Goal: Task Accomplishment & Management: Use online tool/utility

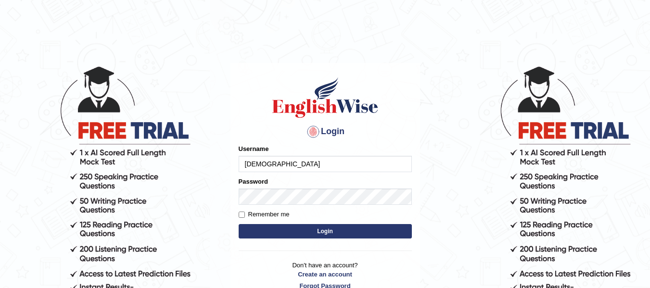
type input "[DEMOGRAPHIC_DATA]"
click at [245, 212] on label "Remember me" at bounding box center [264, 215] width 51 height 10
click at [245, 212] on input "Remember me" at bounding box center [242, 215] width 6 height 6
checkbox input "true"
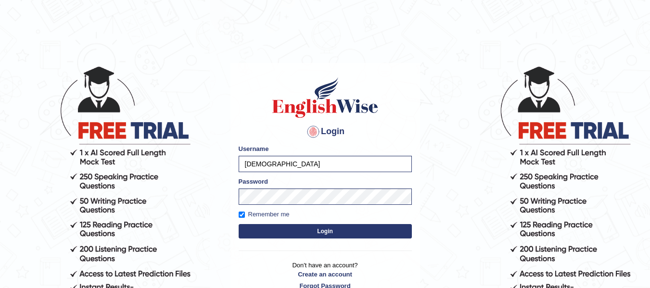
click at [271, 231] on button "Login" at bounding box center [325, 231] width 173 height 14
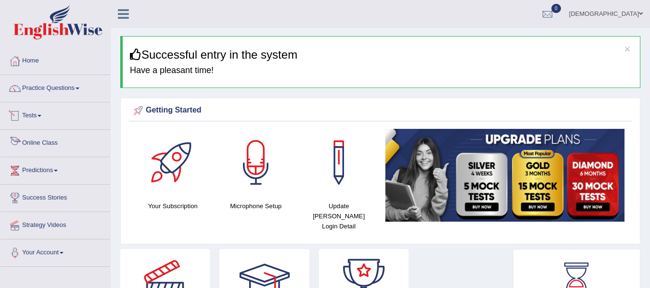
click at [43, 136] on link "Online Class" at bounding box center [55, 142] width 110 height 24
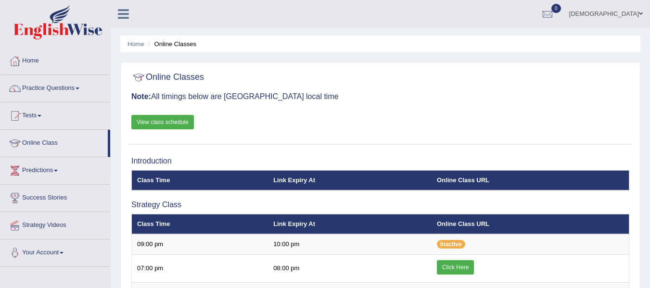
scroll to position [88, 0]
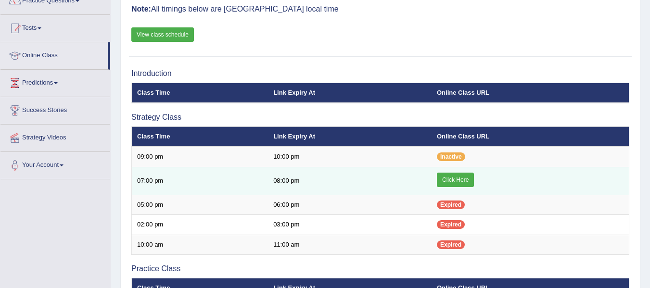
click at [464, 178] on link "Click Here" at bounding box center [455, 180] width 37 height 14
